Goal: Book appointment/travel/reservation

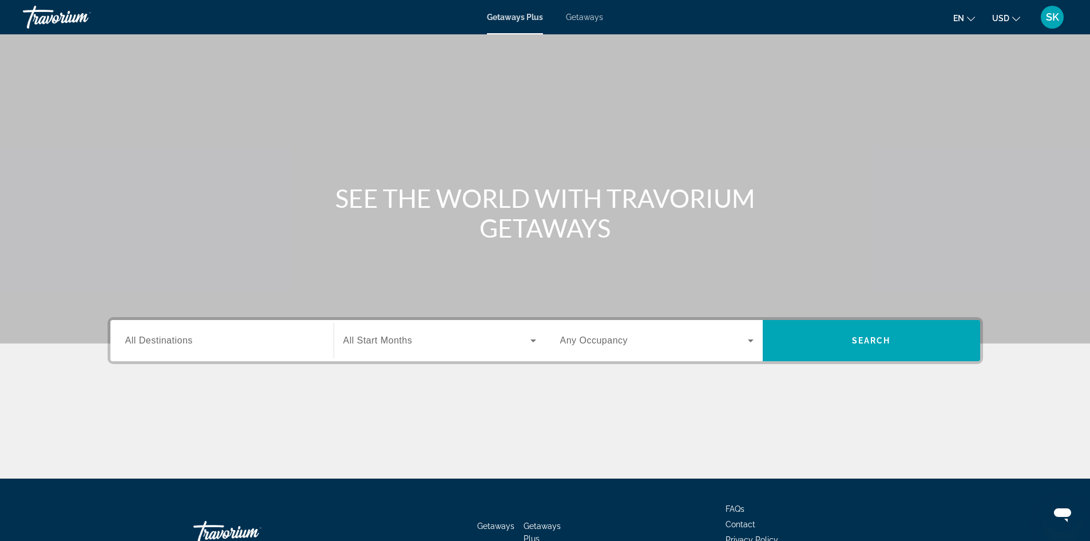
click at [225, 337] on input "Destination All Destinations" at bounding box center [221, 341] width 193 height 14
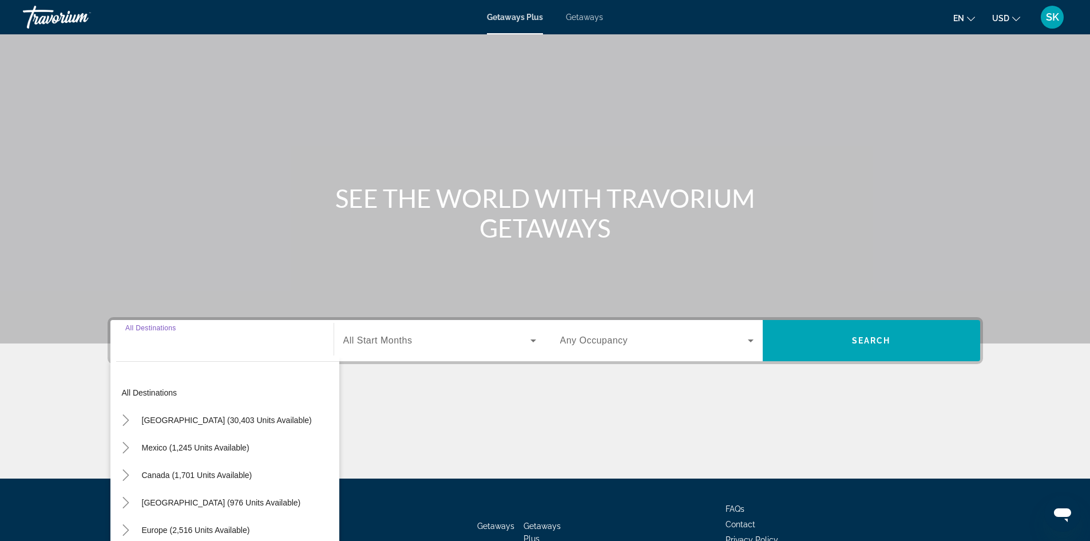
scroll to position [78, 0]
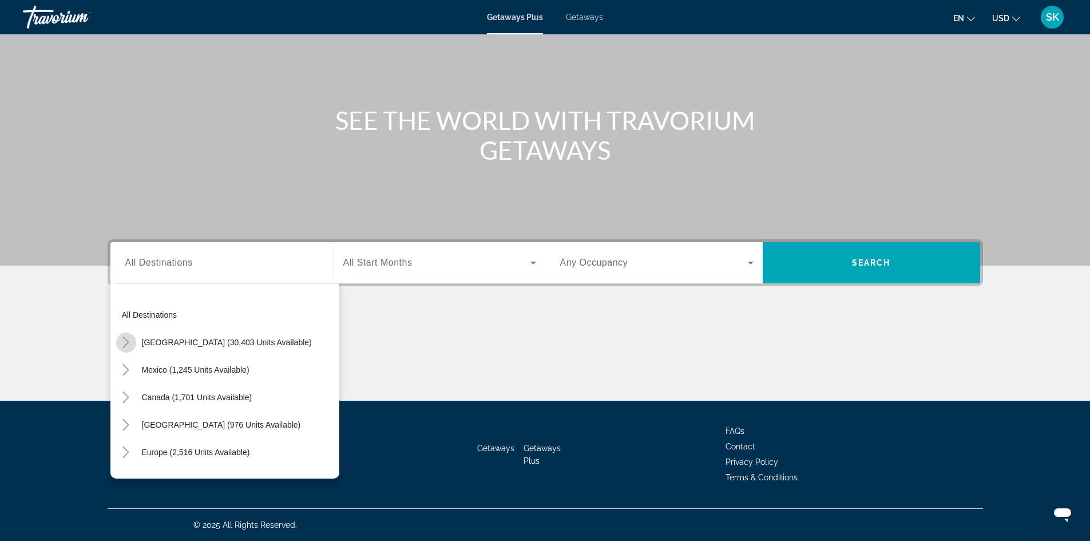
click at [127, 341] on icon "Toggle United States (30,403 units available)" at bounding box center [126, 342] width 6 height 11
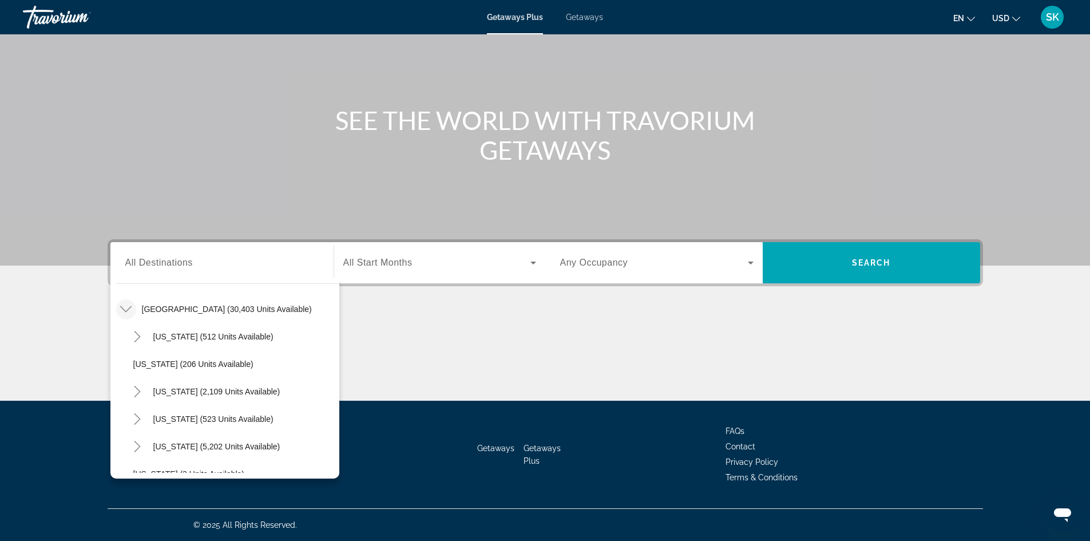
click at [124, 307] on icon "Toggle United States (30,403 units available)" at bounding box center [125, 308] width 11 height 11
click at [126, 415] on icon "Toggle Europe (2,516 units available)" at bounding box center [125, 418] width 11 height 11
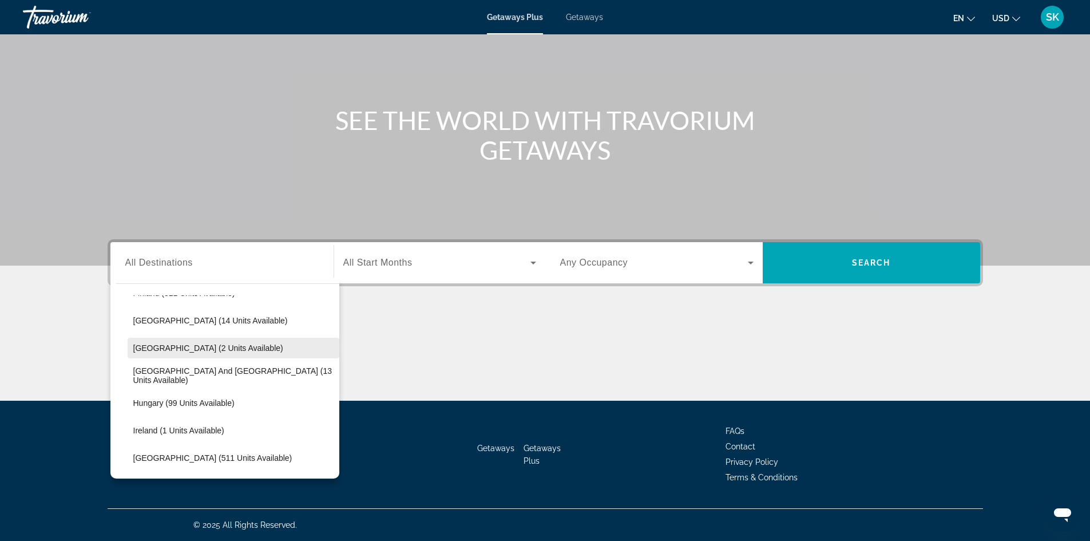
scroll to position [315, 0]
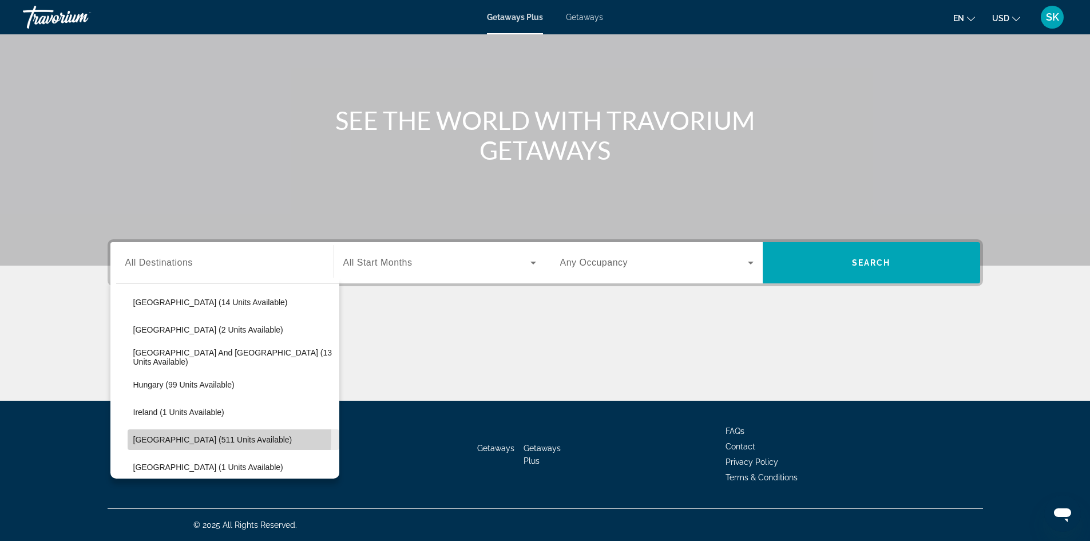
click at [163, 435] on span "[GEOGRAPHIC_DATA] (511 units available)" at bounding box center [212, 439] width 159 height 9
type input "**********"
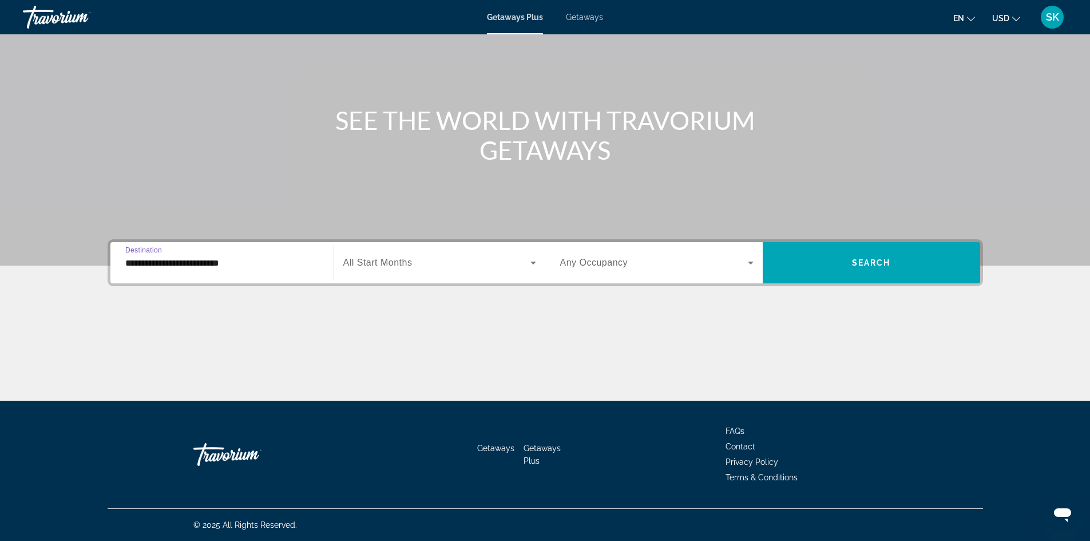
click at [445, 266] on span "Search widget" at bounding box center [436, 263] width 187 height 14
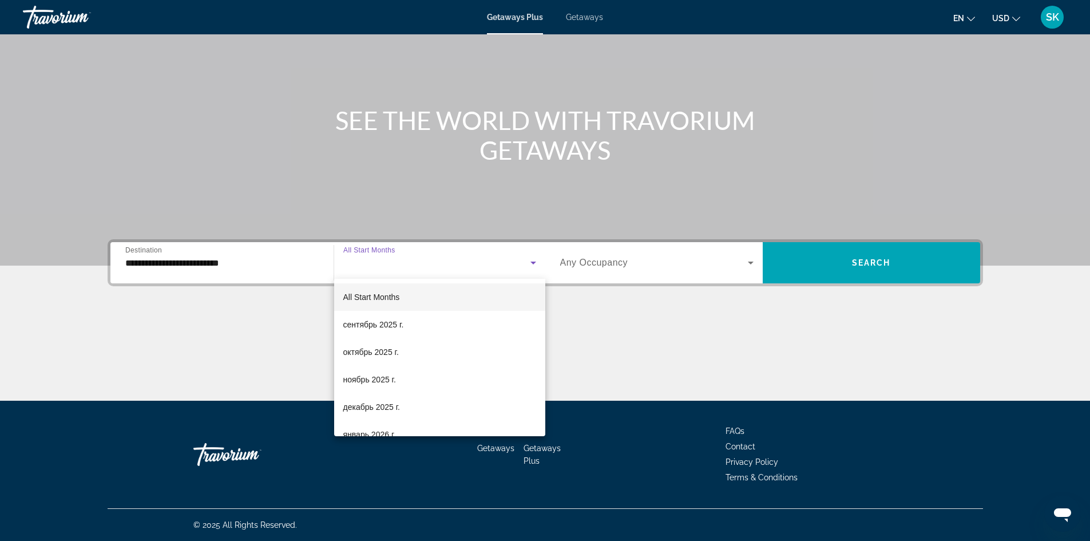
click at [455, 263] on div at bounding box center [545, 270] width 1090 height 541
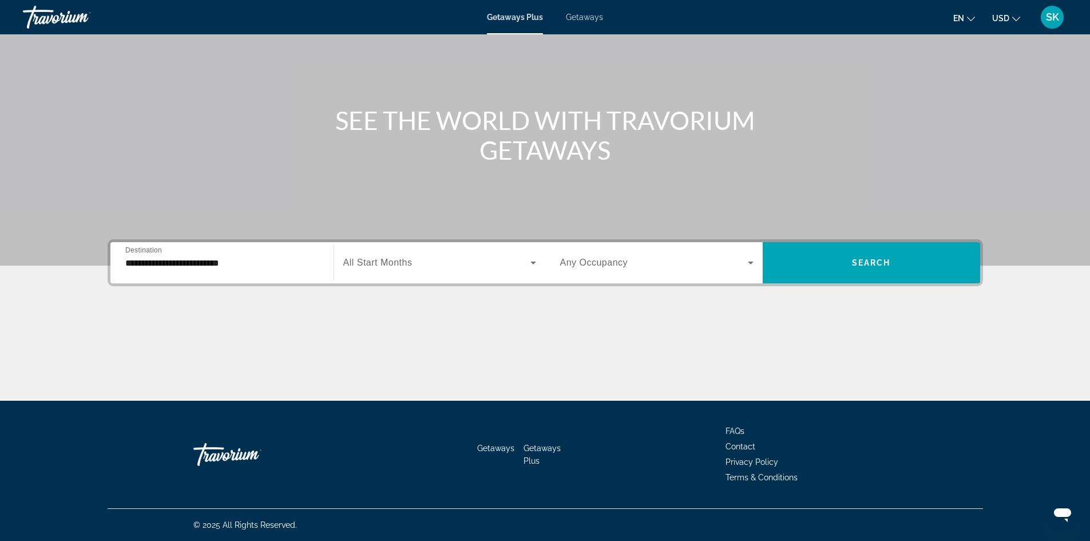
click at [689, 263] on span "Search widget" at bounding box center [654, 263] width 188 height 14
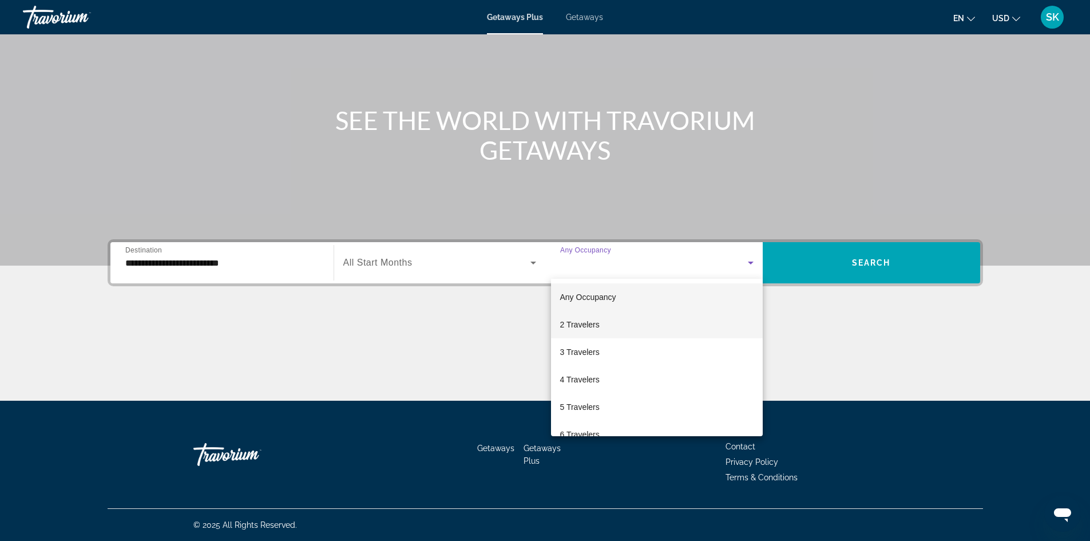
click at [639, 322] on mat-option "2 Travelers" at bounding box center [657, 324] width 212 height 27
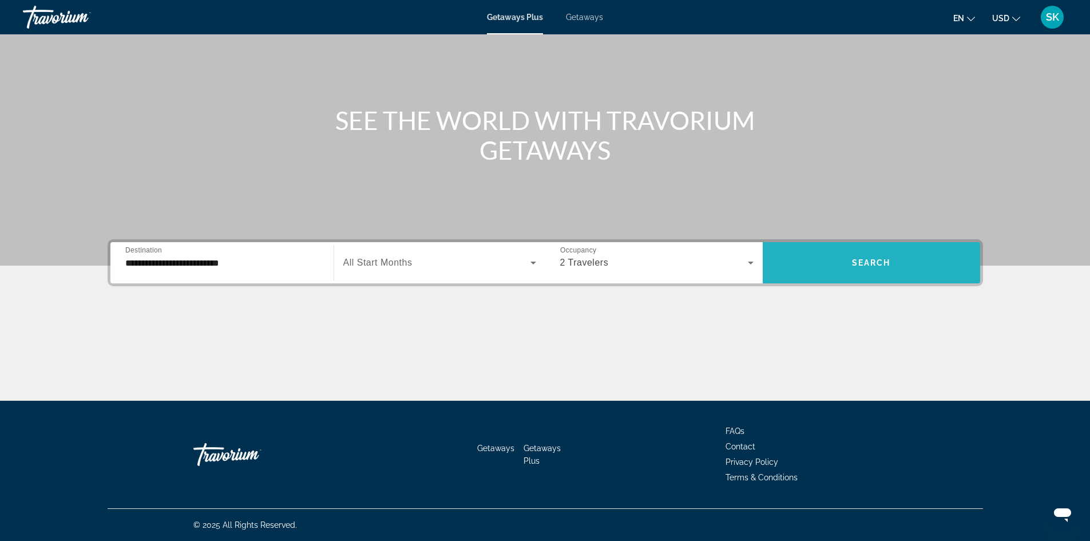
click at [859, 256] on span "Search widget" at bounding box center [872, 262] width 218 height 27
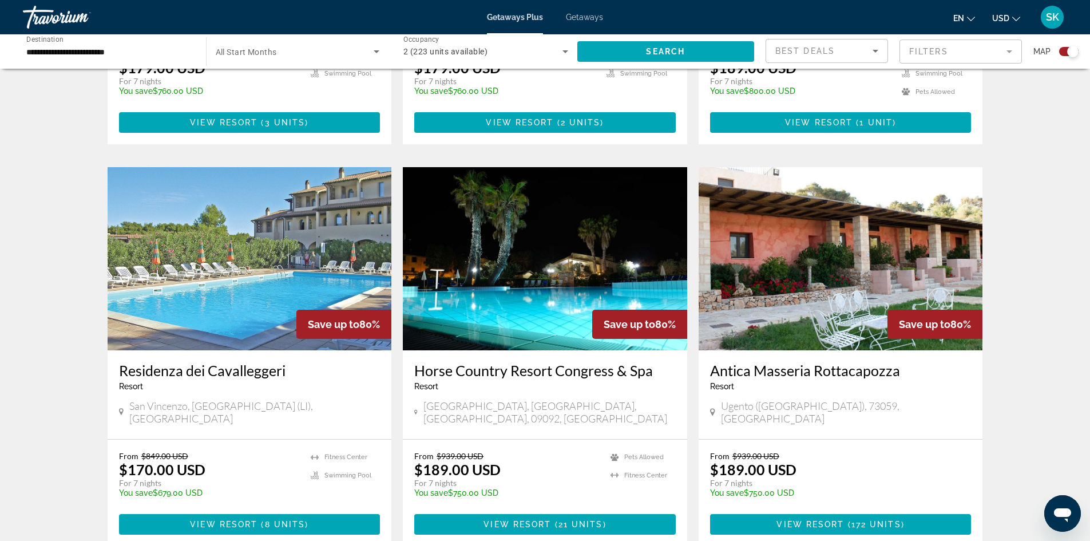
scroll to position [1488, 0]
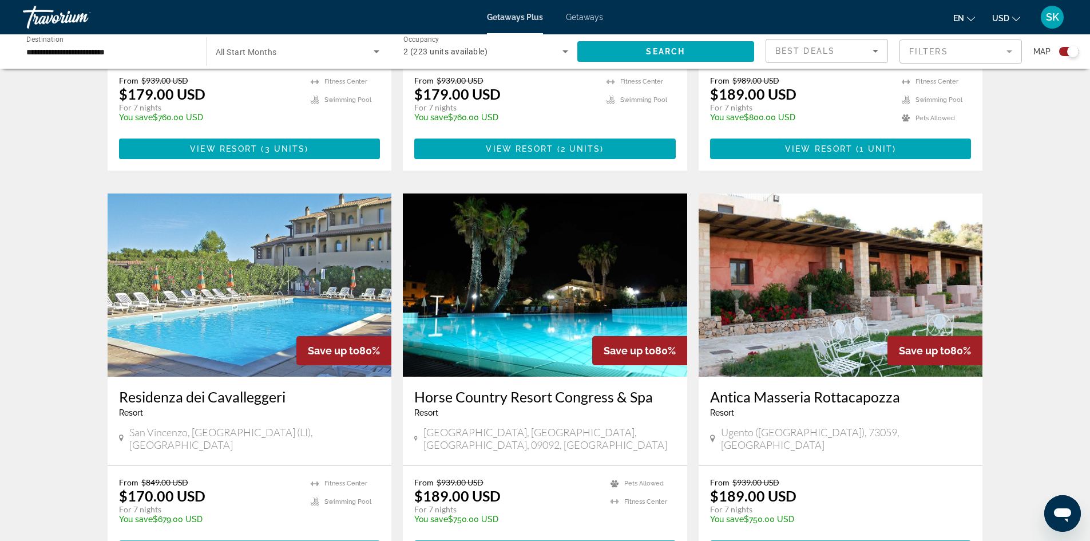
click at [228, 540] on span "View Resort" at bounding box center [224, 550] width 68 height 9
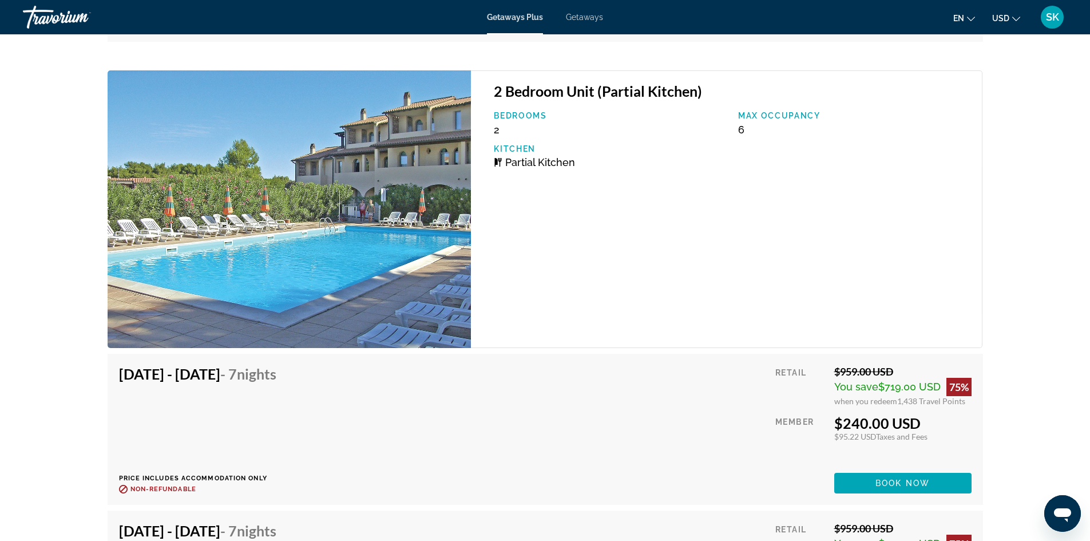
scroll to position [2748, 0]
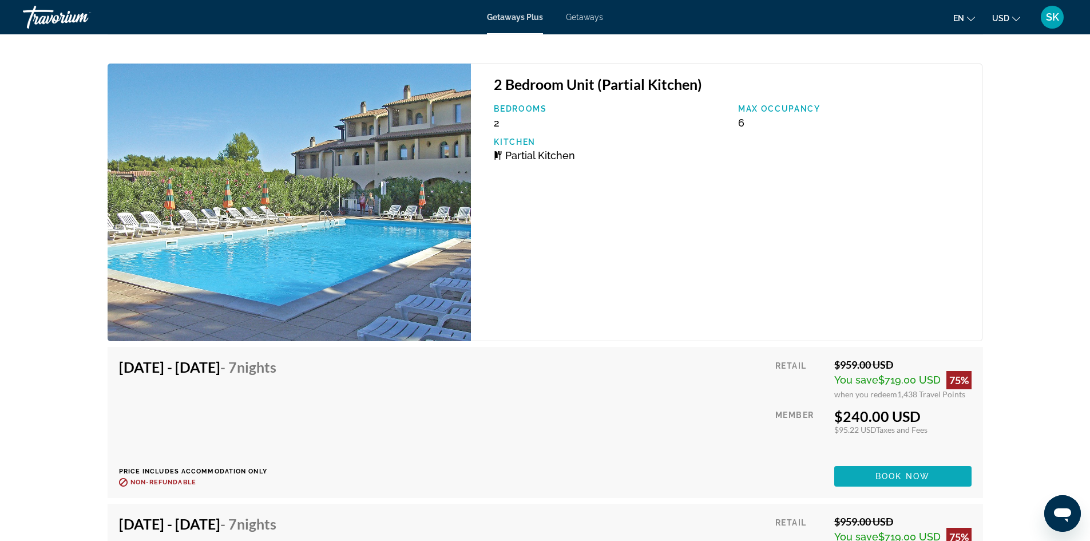
click at [922, 480] on span "Book now" at bounding box center [903, 476] width 54 height 9
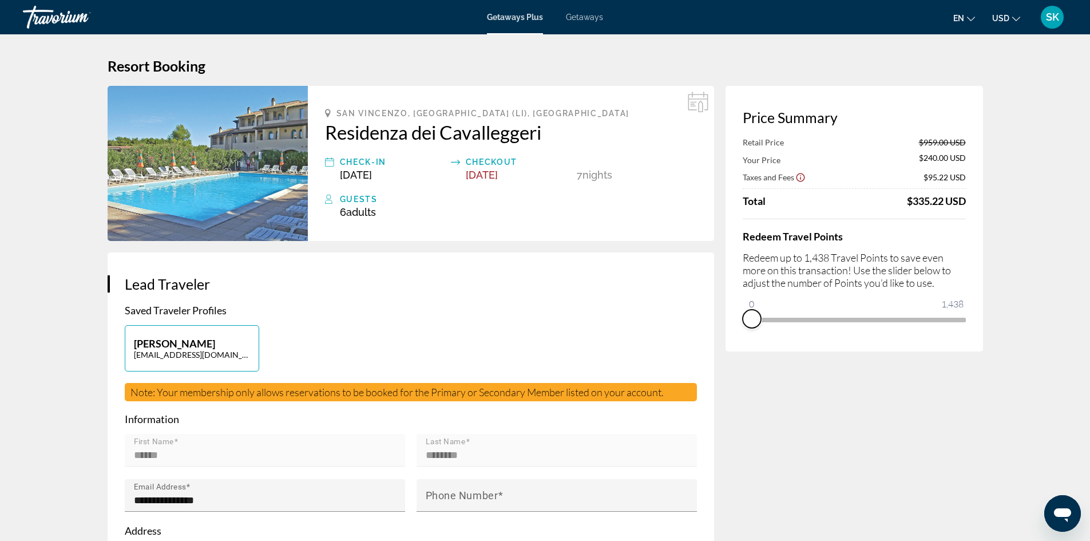
drag, startPoint x: 960, startPoint y: 331, endPoint x: 707, endPoint y: 330, distance: 253.0
